Goal: Task Accomplishment & Management: Understand process/instructions

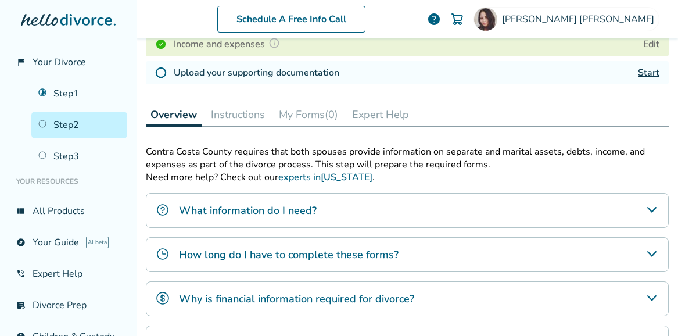
scroll to position [238, 0]
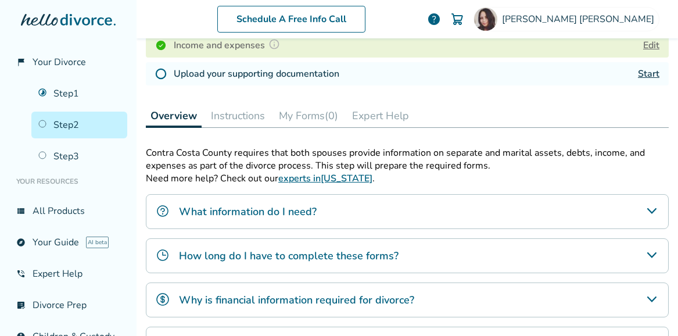
click at [232, 116] on button "Instructions" at bounding box center [237, 115] width 63 height 23
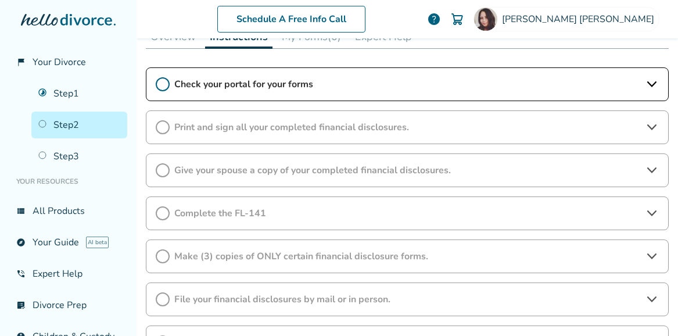
scroll to position [334, 0]
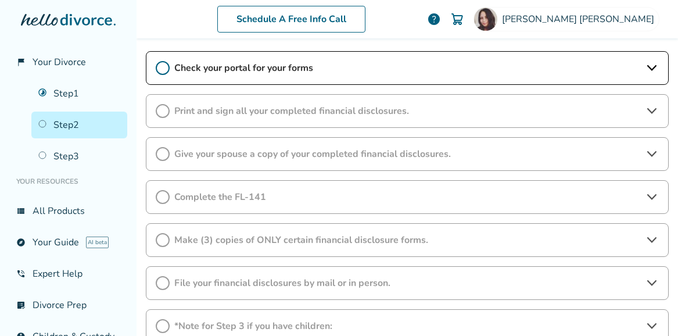
click at [267, 113] on span "Print and sign all your completed financial disclosures." at bounding box center [407, 111] width 466 height 13
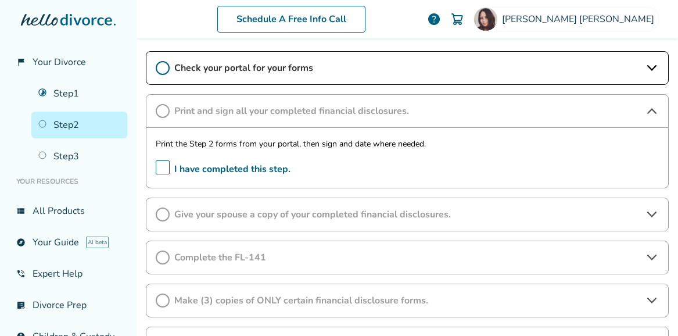
click at [262, 218] on span "Give your spouse a copy of your completed financial disclosures." at bounding box center [407, 214] width 466 height 13
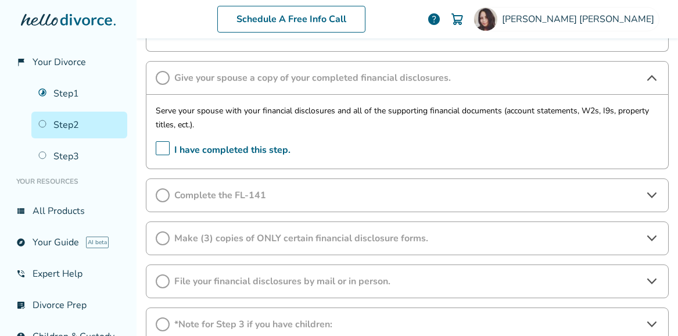
scroll to position [468, 0]
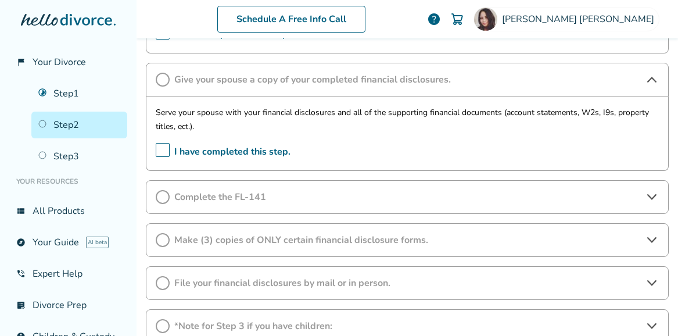
click at [303, 195] on span "Complete the FL-141" at bounding box center [407, 197] width 466 height 13
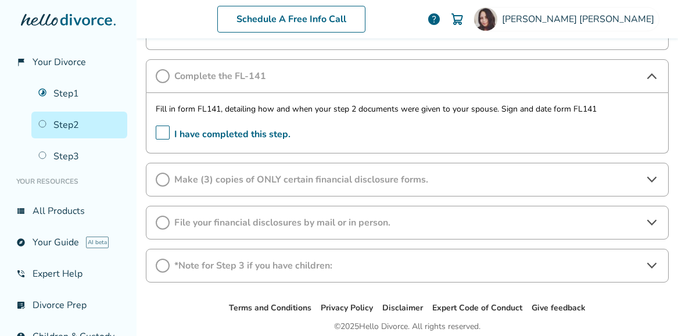
scroll to position [589, 0]
click at [307, 177] on span "Make (3) copies of ONLY certain financial disclosure forms." at bounding box center [407, 180] width 466 height 13
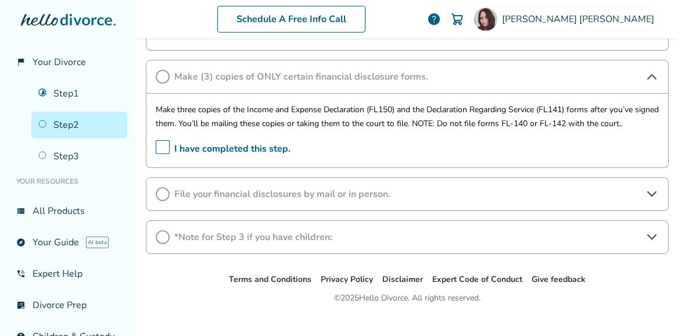
scroll to position [692, 0]
click at [307, 197] on span "File your financial disclosures by mail or in person." at bounding box center [407, 194] width 466 height 13
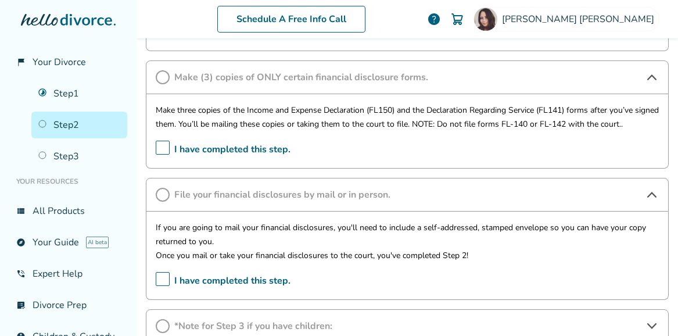
scroll to position [799, 0]
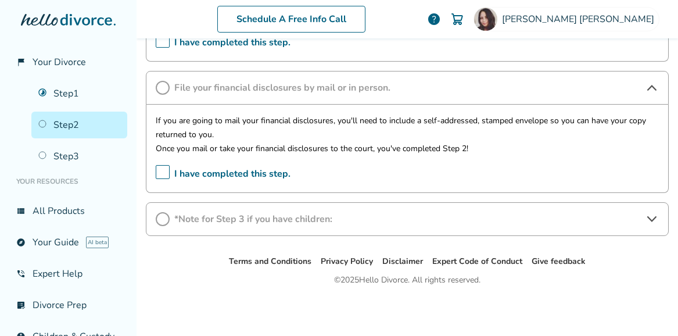
click at [307, 221] on span "*Note for Step 3 if you have children:" at bounding box center [407, 219] width 466 height 13
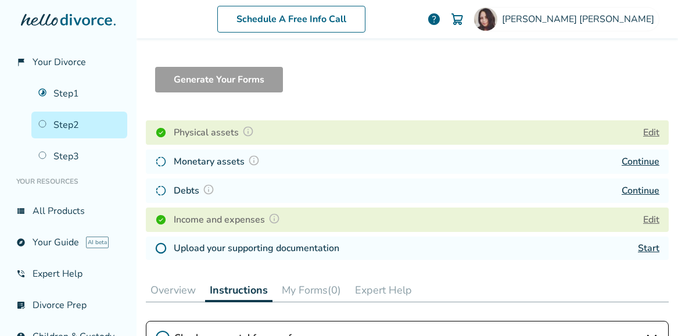
scroll to position [67, 0]
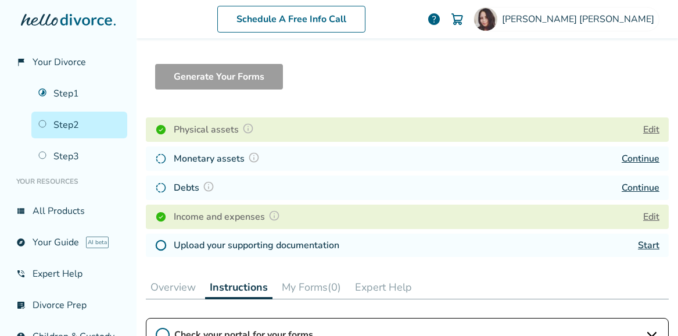
click at [642, 156] on link "Continue" at bounding box center [641, 158] width 38 height 13
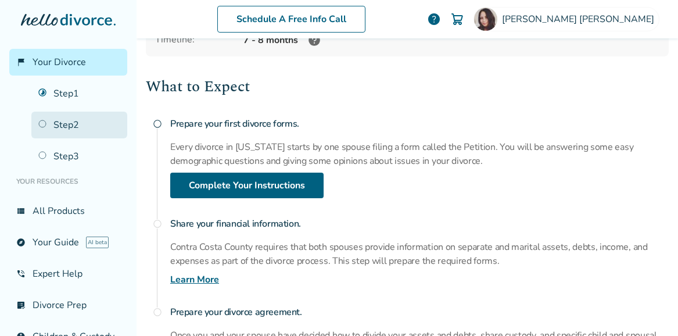
scroll to position [33, 0]
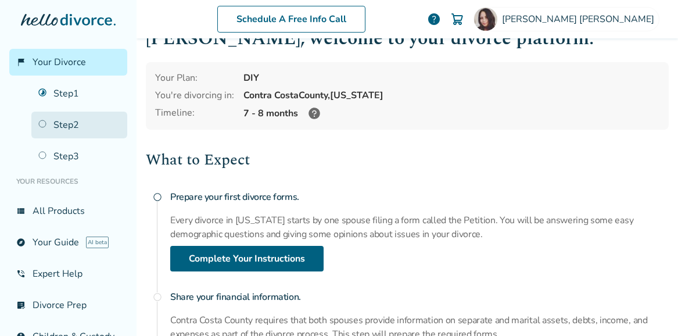
click at [72, 128] on link "Step 2" at bounding box center [79, 125] width 96 height 27
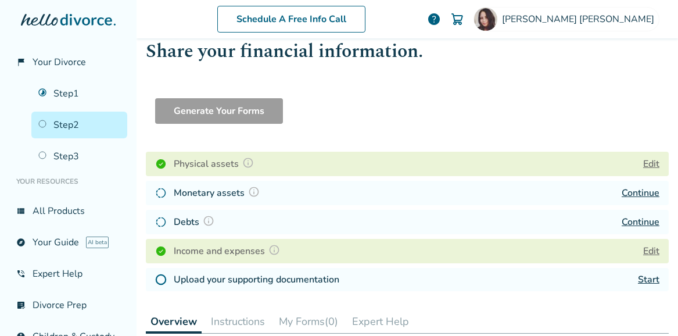
click at [637, 190] on link "Continue" at bounding box center [641, 193] width 38 height 13
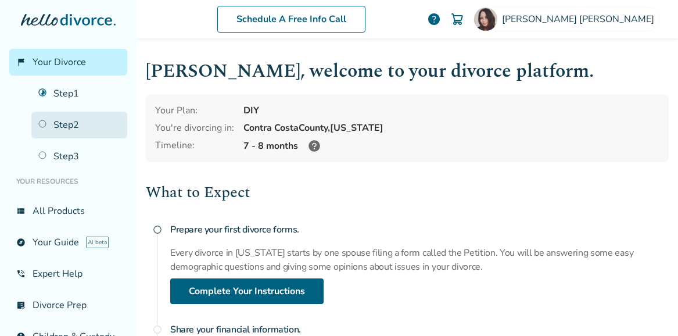
click at [76, 126] on link "Step 2" at bounding box center [79, 125] width 96 height 27
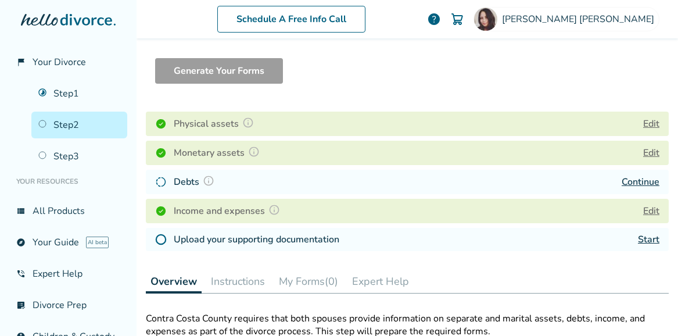
scroll to position [73, 0]
click at [633, 180] on link "Continue" at bounding box center [641, 181] width 38 height 13
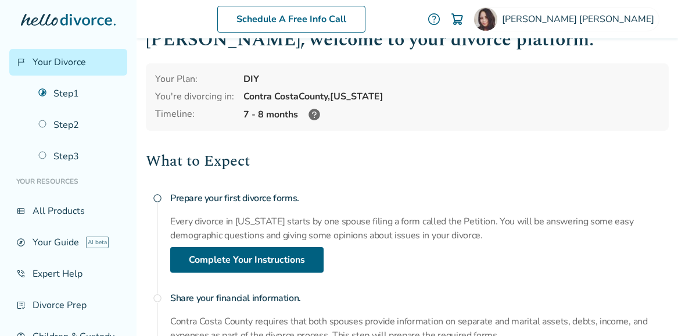
scroll to position [33, 0]
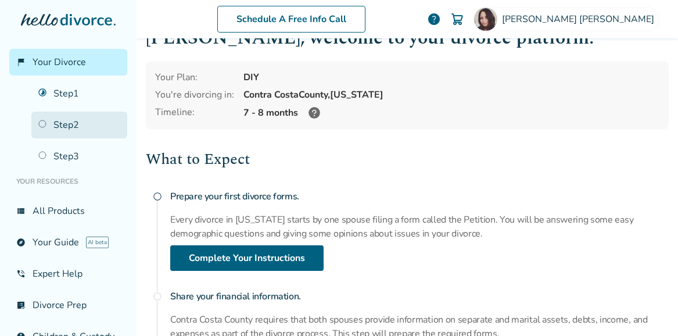
click at [84, 123] on link "Step 2" at bounding box center [79, 125] width 96 height 27
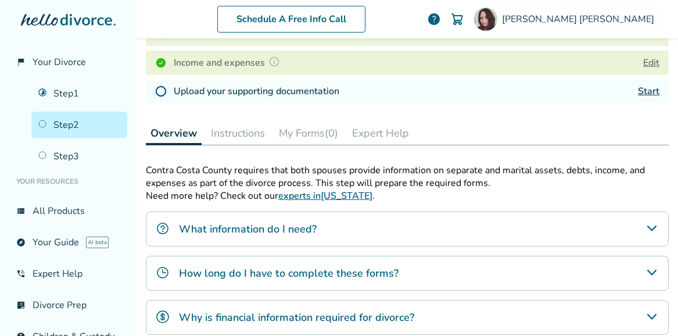
scroll to position [220, 0]
click at [242, 138] on button "Instructions" at bounding box center [237, 133] width 63 height 23
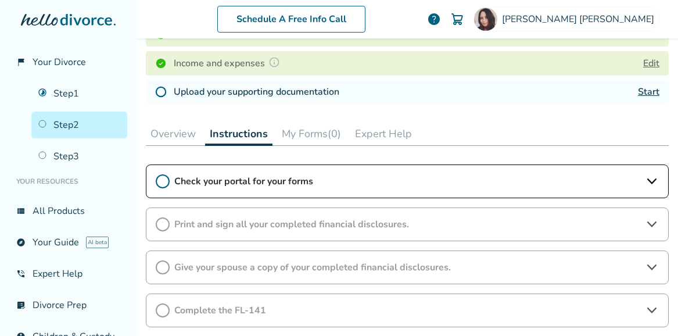
click at [334, 182] on span "Check your portal for your forms" at bounding box center [407, 181] width 466 height 13
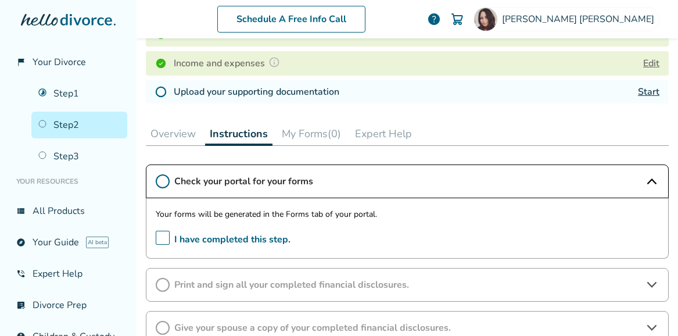
click at [334, 182] on span "Check your portal for your forms" at bounding box center [407, 181] width 466 height 13
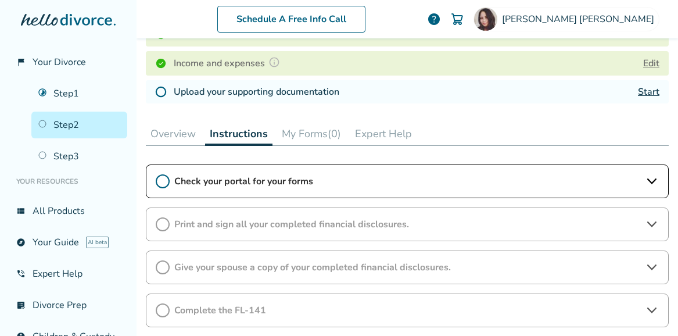
click at [309, 137] on button "My Forms (0)" at bounding box center [311, 133] width 69 height 23
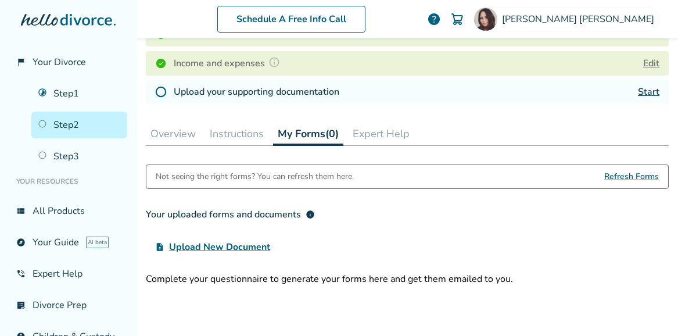
click at [242, 139] on button "Instructions" at bounding box center [236, 133] width 63 height 23
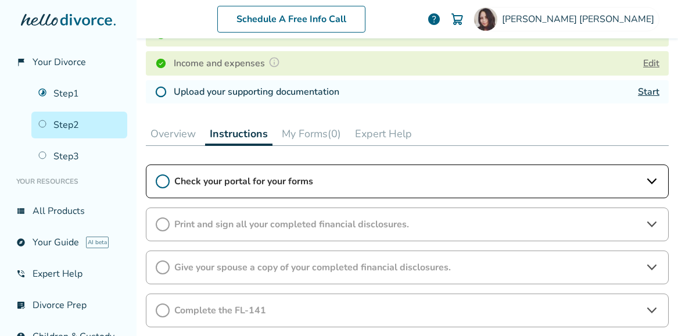
click at [338, 228] on span "Print and sign all your completed financial disclosures." at bounding box center [407, 224] width 466 height 13
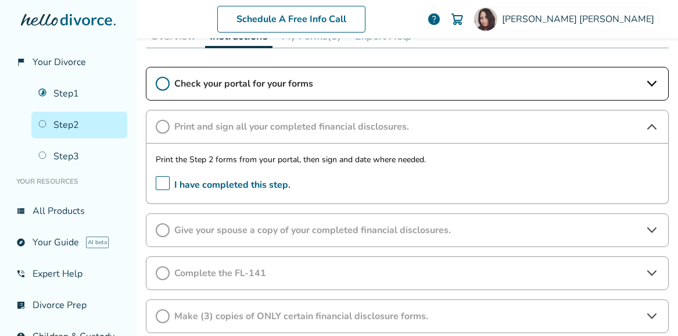
scroll to position [324, 0]
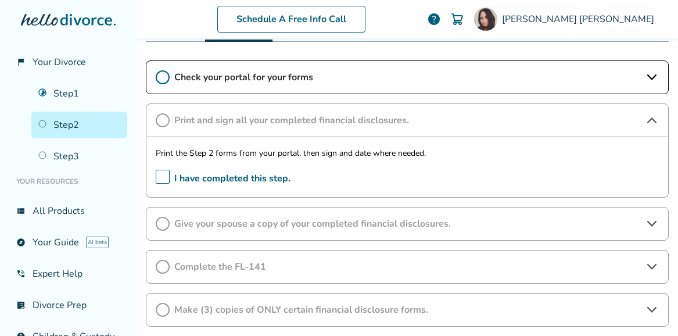
click at [312, 223] on span "Give your spouse a copy of your completed financial disclosures." at bounding box center [407, 223] width 466 height 13
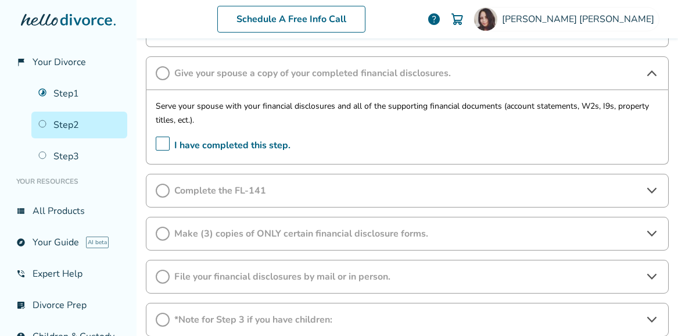
scroll to position [477, 0]
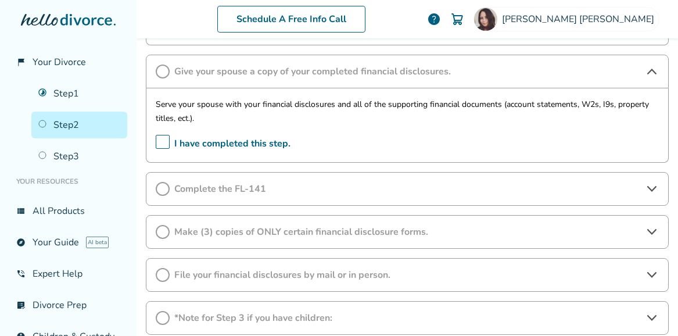
click at [274, 192] on span "Complete the FL-141" at bounding box center [407, 188] width 466 height 13
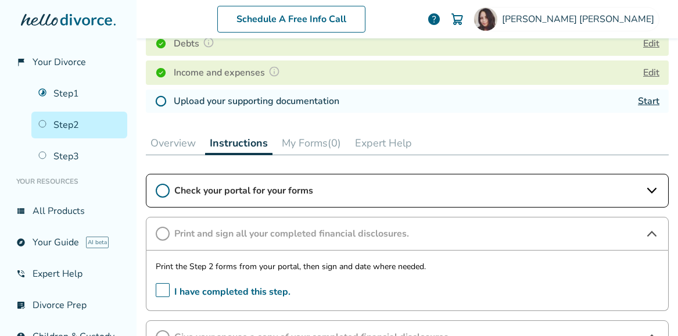
scroll to position [0, 0]
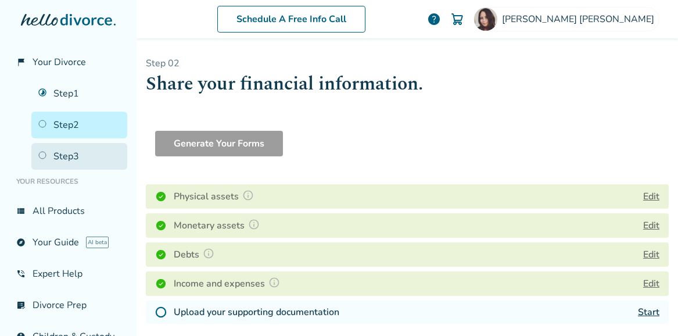
click at [80, 157] on link "Step 3" at bounding box center [79, 156] width 96 height 27
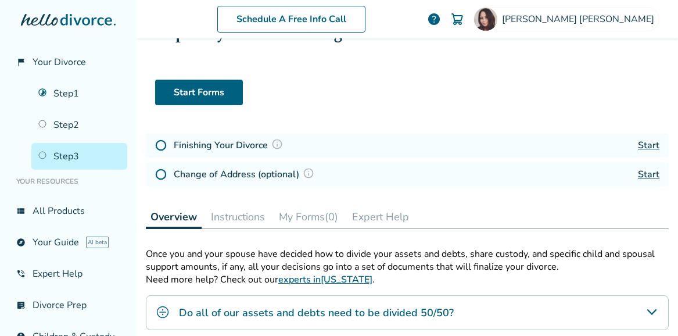
scroll to position [52, 0]
click at [238, 145] on h4 "Finishing Your Divorce" at bounding box center [230, 144] width 113 height 15
click at [646, 145] on link "Start" at bounding box center [649, 144] width 22 height 13
